Goal: Transaction & Acquisition: Purchase product/service

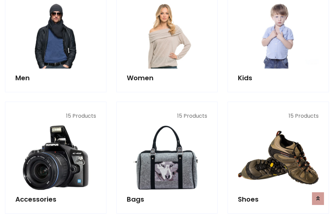
scroll to position [485, 0]
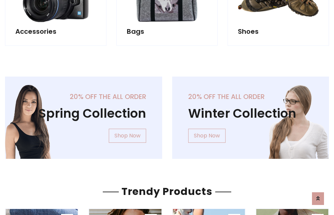
click at [167, 115] on div "20% off the all order Winter Collection Shop Now" at bounding box center [250, 123] width 167 height 93
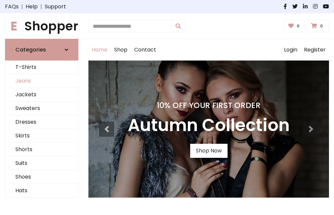
click at [42, 81] on link "Jeans" at bounding box center [41, 81] width 73 height 14
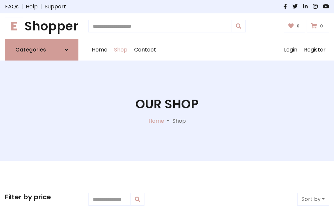
scroll to position [211, 0]
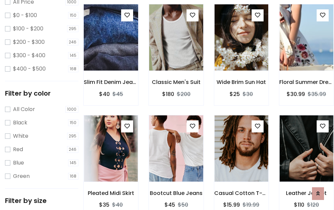
click at [111, 52] on img at bounding box center [111, 37] width 64 height 160
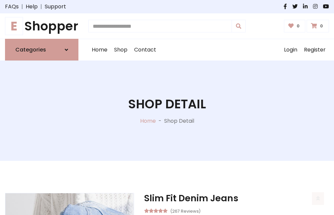
scroll to position [72, 0]
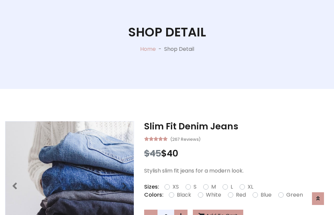
click at [240, 195] on label "Red" at bounding box center [241, 195] width 10 height 8
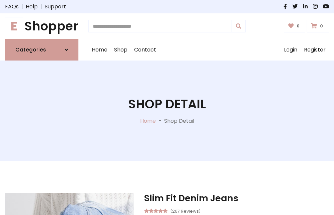
scroll to position [72, 0]
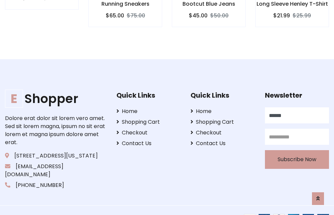
type input "******"
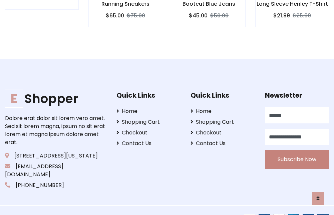
type input "**********"
click at [297, 151] on button "Subscribe Now" at bounding box center [297, 159] width 64 height 19
